Goal: Information Seeking & Learning: Compare options

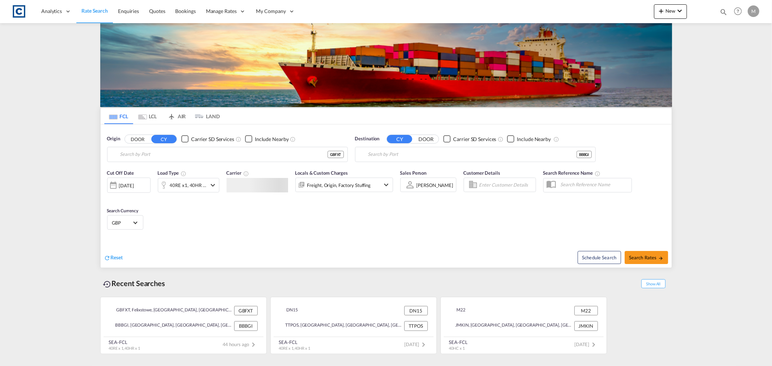
type input "Felixstowe, GBFXT"
type input "Bridgetown, BBBGI"
click at [135, 140] on button "DOOR" at bounding box center [137, 139] width 25 height 8
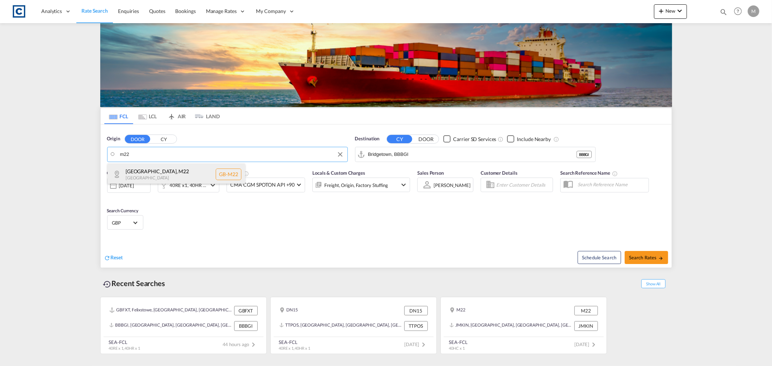
click at [144, 174] on div "[GEOGRAPHIC_DATA] , M22 [GEOGRAPHIC_DATA] [GEOGRAPHIC_DATA]-M22" at bounding box center [176, 175] width 138 height 22
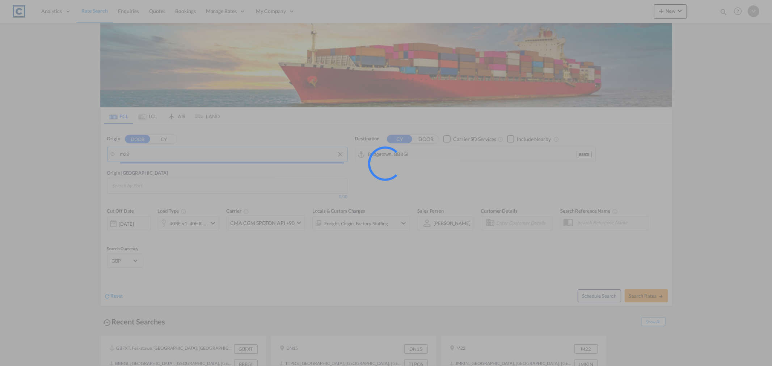
type input "GB-M22, [GEOGRAPHIC_DATA]"
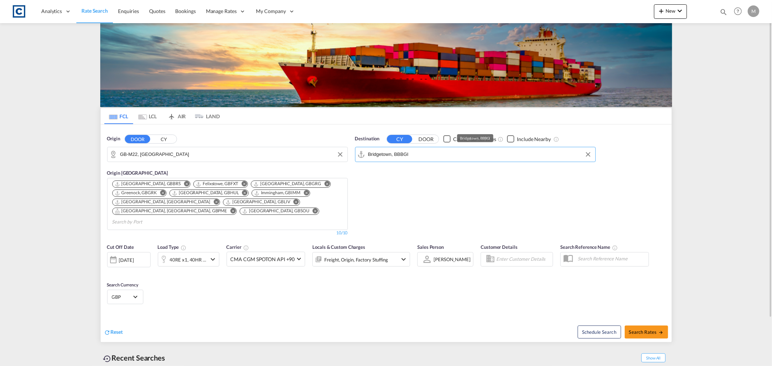
click at [424, 156] on input "Bridgetown, BBBGI" at bounding box center [480, 154] width 224 height 11
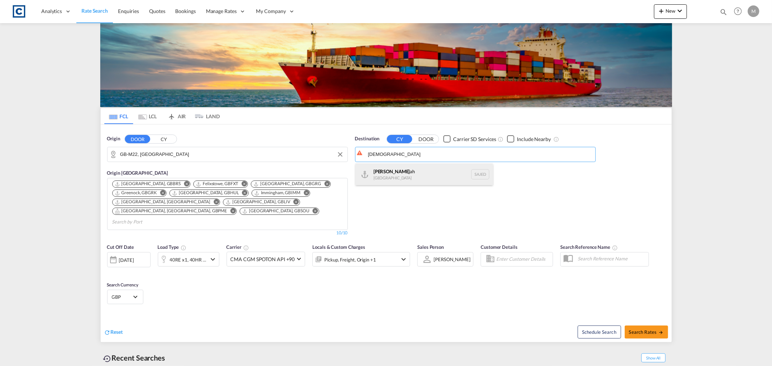
click at [378, 173] on div "[DEMOGRAPHIC_DATA] ah [GEOGRAPHIC_DATA] SAJED" at bounding box center [424, 175] width 138 height 22
type input "Jeddah, SAJED"
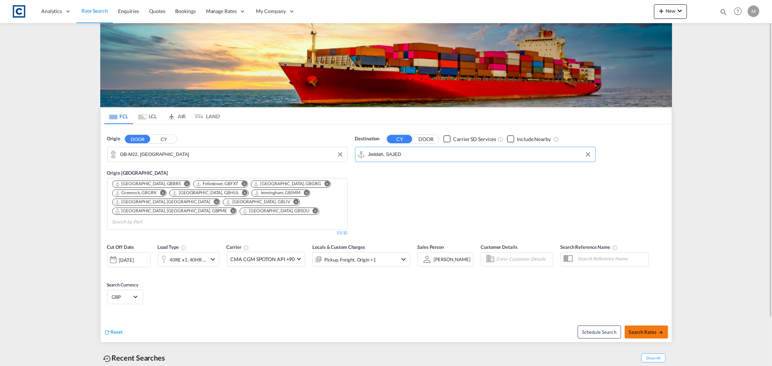
click at [646, 329] on span "Search Rates" at bounding box center [646, 332] width 35 height 6
type input "M22 to SAJED / [DATE]"
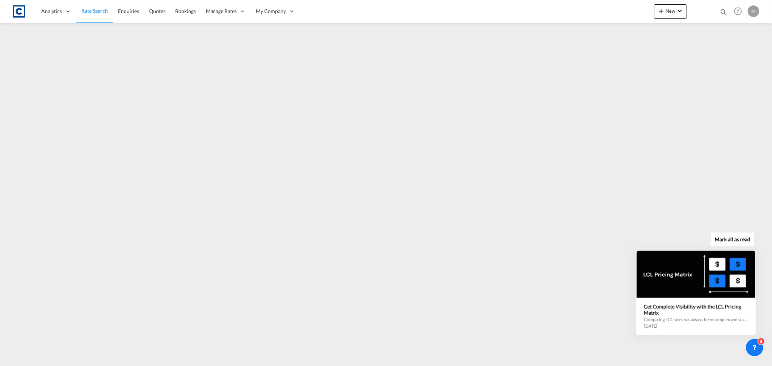
click at [744, 239] on button "Mark all as read" at bounding box center [732, 239] width 44 height 14
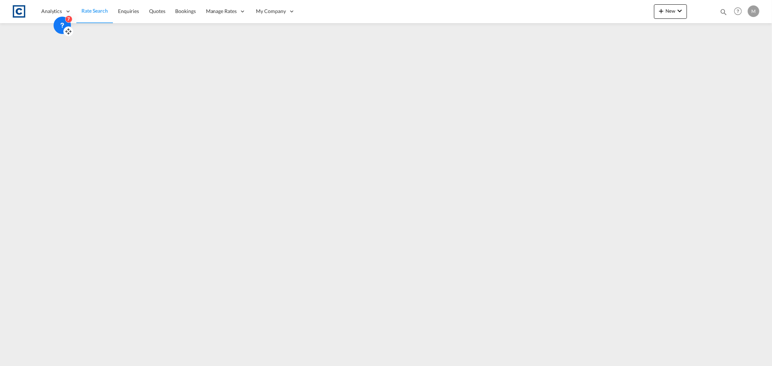
click at [69, 30] on icon at bounding box center [68, 31] width 7 height 7
click at [65, 31] on icon at bounding box center [68, 31] width 7 height 7
click at [629, 12] on icon at bounding box center [625, 12] width 7 height 7
